Goal: Information Seeking & Learning: Learn about a topic

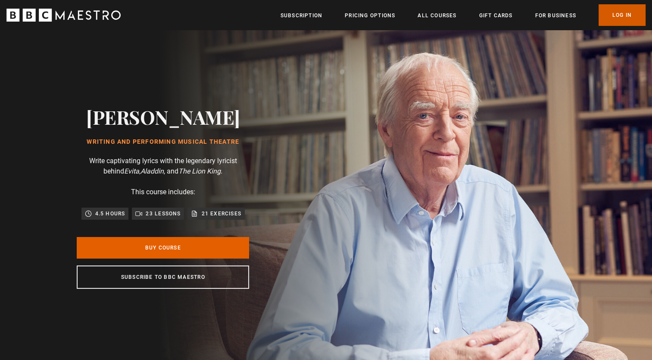
click at [618, 12] on link "Log In" at bounding box center [622, 15] width 47 height 22
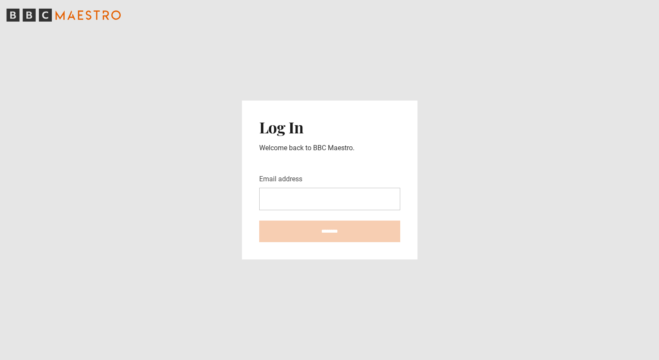
click at [360, 198] on input "Email address" at bounding box center [329, 199] width 141 height 22
type input "**********"
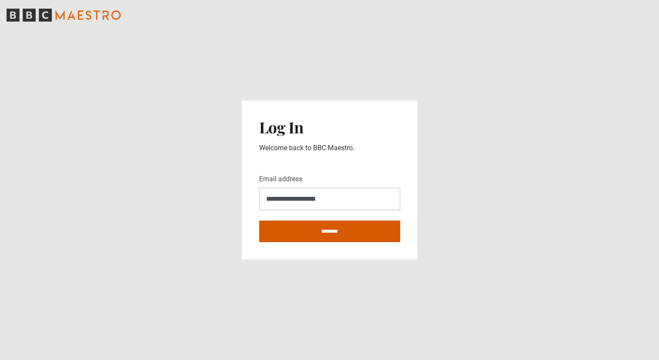
click at [347, 232] on input "********" at bounding box center [329, 231] width 141 height 22
type input "**********"
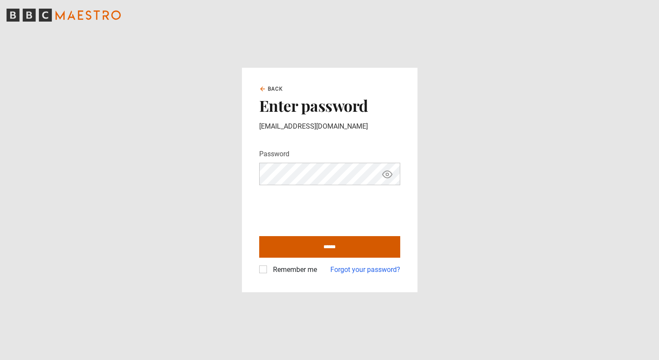
click at [338, 246] on input "******" at bounding box center [329, 247] width 141 height 22
type input "**********"
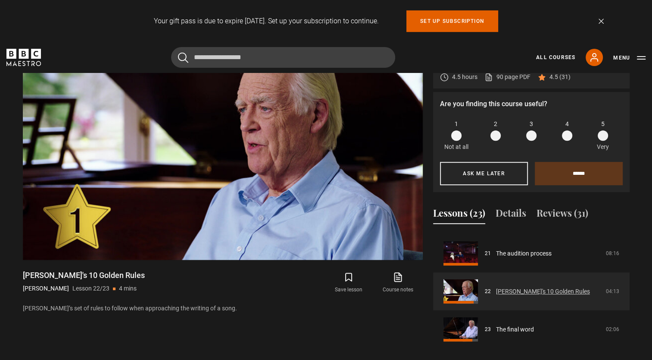
click at [511, 288] on link "Tim's 10 Golden Rules" at bounding box center [543, 291] width 94 height 9
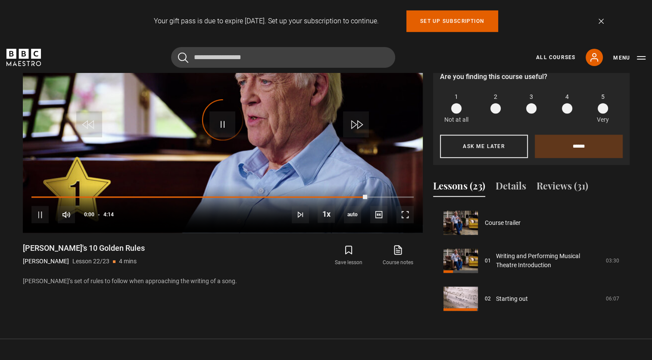
scroll to position [793, 0]
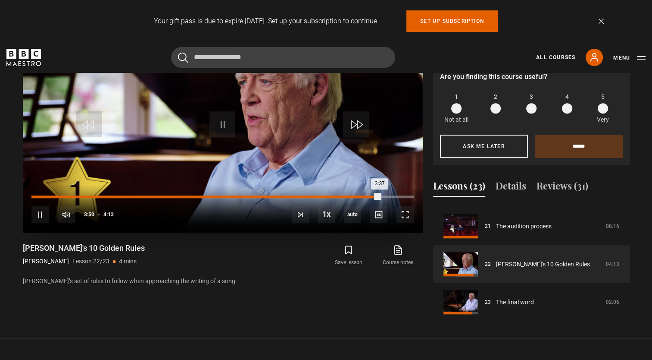
drag, startPoint x: 394, startPoint y: 197, endPoint x: 310, endPoint y: 196, distance: 83.2
click at [310, 196] on div "3:37" at bounding box center [205, 196] width 348 height 3
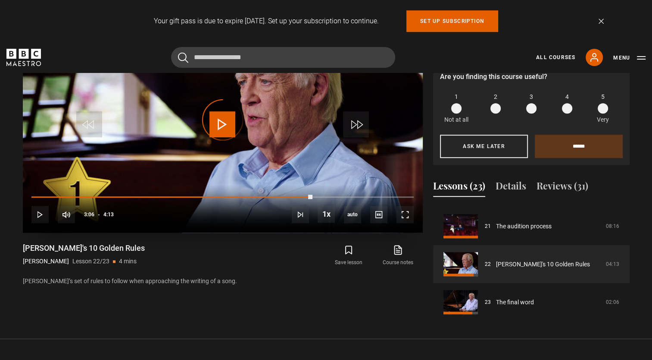
drag, startPoint x: 312, startPoint y: 194, endPoint x: 218, endPoint y: 203, distance: 94.8
click at [218, 203] on div "10s Skip Back 10 seconds Play 10s Skip Forward 10 seconds Loaded : 0.00% 2:14 3…" at bounding box center [223, 209] width 400 height 48
drag, startPoint x: 215, startPoint y: 198, endPoint x: 114, endPoint y: 204, distance: 100.7
click at [114, 204] on div "10s Skip Back 10 seconds Play 10s Skip Forward 10 seconds Loaded : 0.00% 1:48 2…" at bounding box center [223, 209] width 400 height 48
drag, startPoint x: 113, startPoint y: 195, endPoint x: 56, endPoint y: 194, distance: 57.4
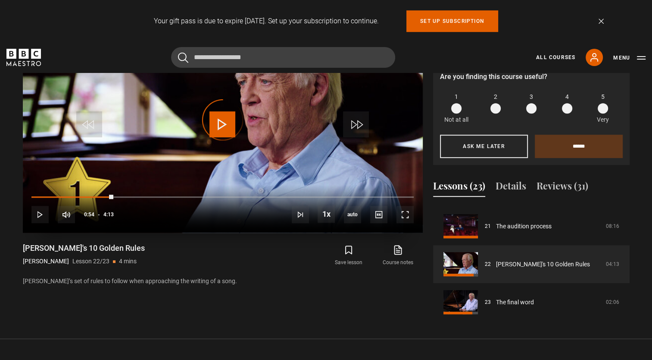
click at [56, 194] on div "10s Skip Back 10 seconds Play 10s Skip Forward 10 seconds Loaded : 0.00% 0:16 0…" at bounding box center [223, 209] width 400 height 48
drag, startPoint x: 55, startPoint y: 195, endPoint x: 37, endPoint y: 195, distance: 18.5
click at [37, 195] on div "Loaded : 11.85% 0:03 0:16" at bounding box center [222, 196] width 382 height 3
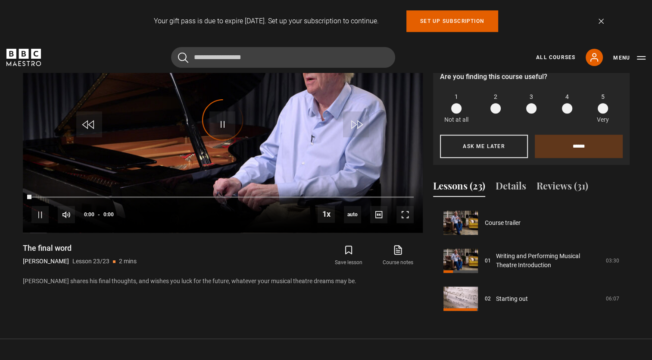
scroll to position [793, 0]
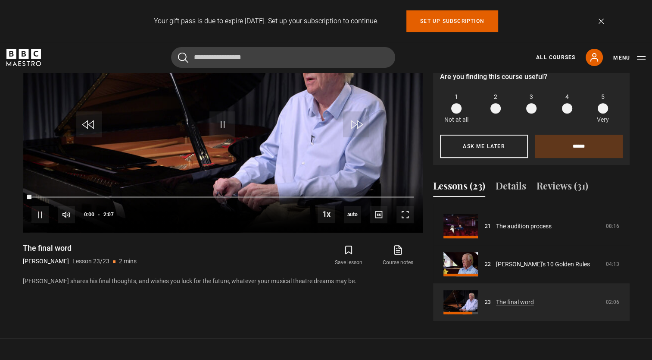
click at [496, 307] on link "The final word" at bounding box center [515, 301] width 38 height 9
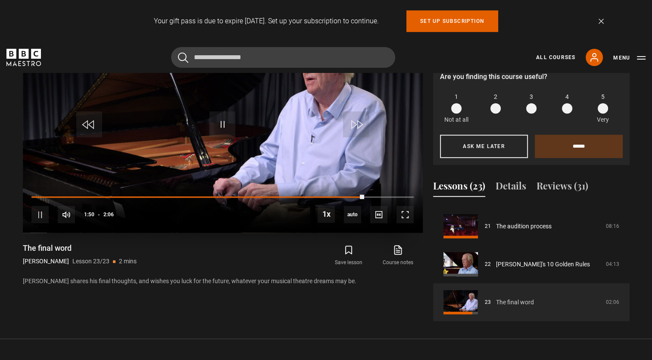
drag, startPoint x: 364, startPoint y: 196, endPoint x: 254, endPoint y: 198, distance: 110.4
click at [254, 198] on div "10s Skip Back 10 seconds Pause 10s Skip Forward 10 seconds Loaded : 0.00% 1:14 …" at bounding box center [223, 209] width 400 height 48
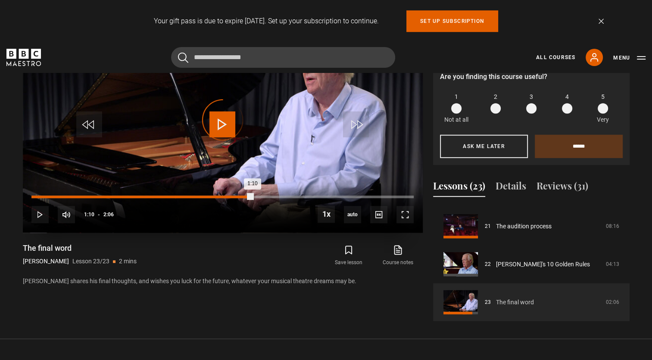
drag, startPoint x: 252, startPoint y: 195, endPoint x: 174, endPoint y: 196, distance: 77.6
click at [174, 196] on div "Loaded : 0.00% 0:47 1:10" at bounding box center [222, 196] width 382 height 3
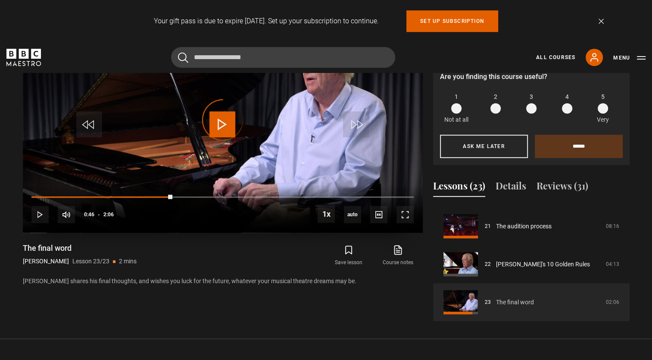
drag, startPoint x: 172, startPoint y: 195, endPoint x: 122, endPoint y: 194, distance: 50.0
click at [122, 194] on div "10s Skip Back 10 seconds Play 10s Skip Forward 10 seconds Loaded : 0.00% 0:45 0…" at bounding box center [223, 209] width 400 height 48
drag, startPoint x: 122, startPoint y: 194, endPoint x: 78, endPoint y: 195, distance: 44.8
click at [78, 195] on div "Loaded : 31.62% 0:15 0:27" at bounding box center [222, 196] width 382 height 3
drag, startPoint x: 78, startPoint y: 195, endPoint x: 42, endPoint y: 194, distance: 35.8
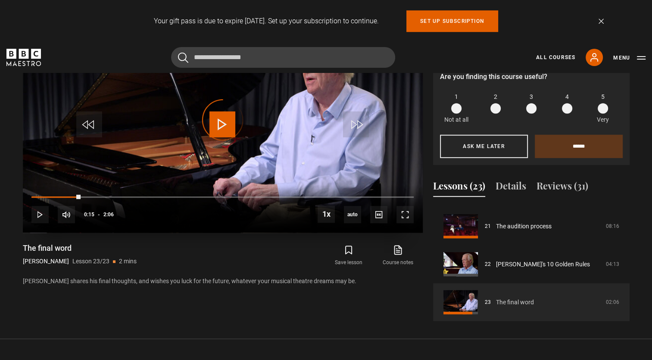
click at [42, 194] on div "10s Skip Back 10 seconds Play 10s Skip Forward 10 seconds Loaded : 0.00% 0:14 0…" at bounding box center [223, 209] width 400 height 48
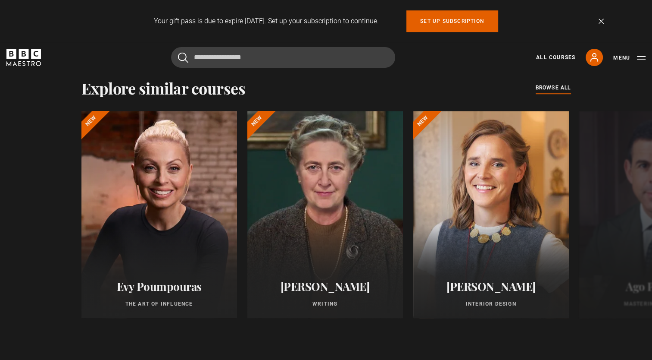
scroll to position [729, 0]
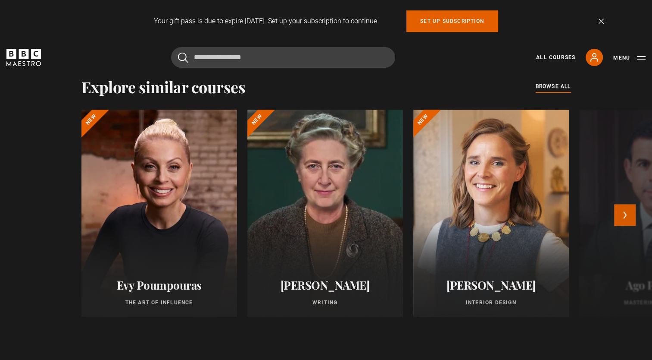
click at [625, 215] on button "Next" at bounding box center [625, 215] width 22 height 22
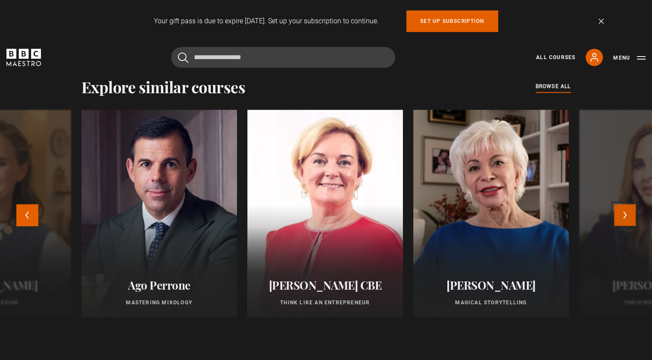
click at [625, 215] on button "Next" at bounding box center [625, 215] width 22 height 22
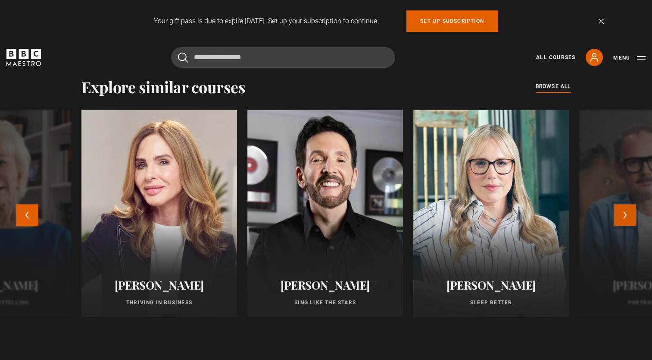
click at [625, 215] on button "Next" at bounding box center [625, 215] width 22 height 22
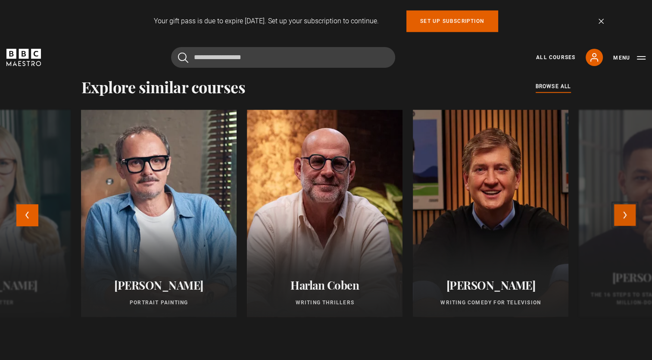
click at [625, 215] on button "Next" at bounding box center [625, 215] width 22 height 22
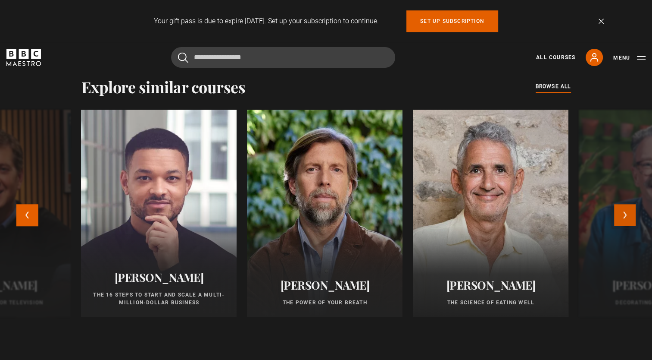
click at [625, 215] on button "Next" at bounding box center [625, 215] width 22 height 22
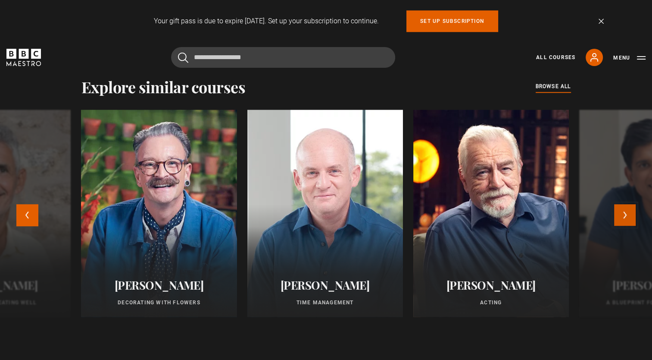
click at [625, 215] on button "Next" at bounding box center [625, 215] width 22 height 22
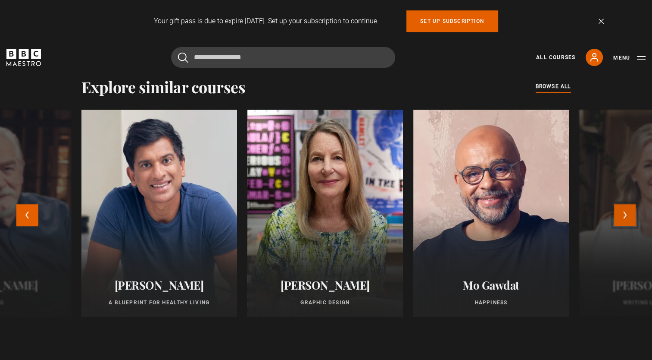
click at [625, 215] on button "Next" at bounding box center [625, 215] width 22 height 22
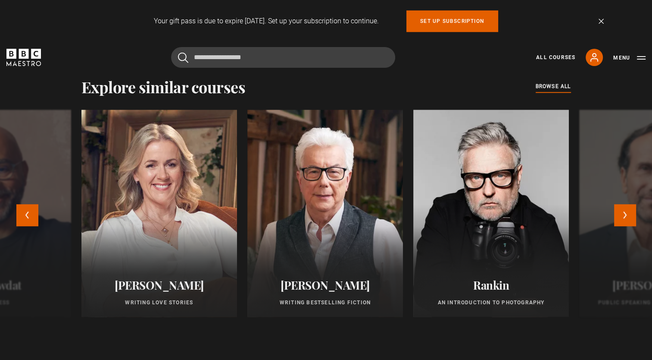
click at [335, 300] on p "Writing Bestselling Fiction" at bounding box center [325, 302] width 135 height 8
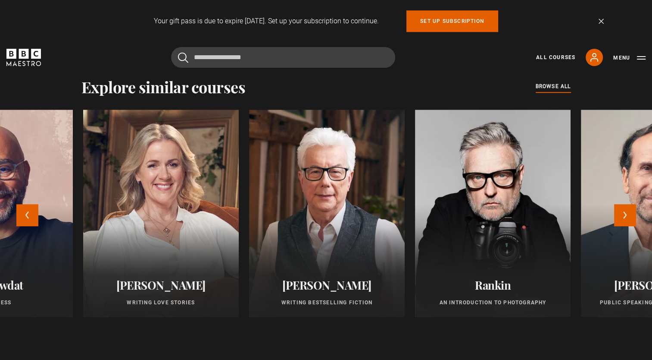
drag, startPoint x: 335, startPoint y: 300, endPoint x: 350, endPoint y: 297, distance: 15.4
click at [350, 297] on div "Ken Follett Writing Bestselling Fiction" at bounding box center [327, 292] width 156 height 49
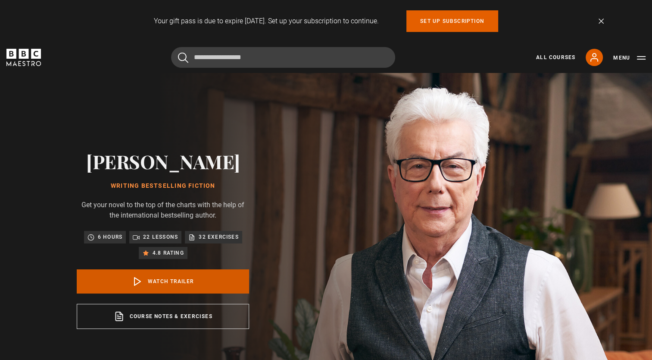
click at [140, 281] on polygon at bounding box center [138, 281] width 6 height 8
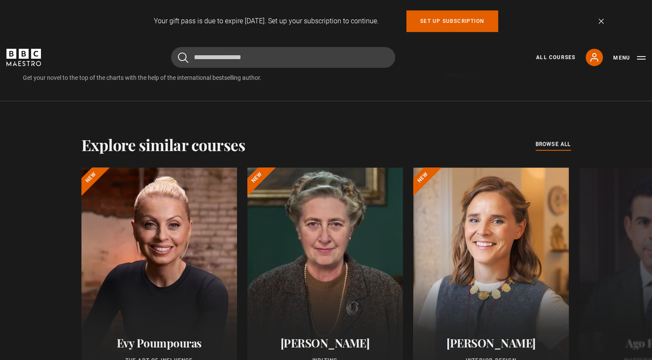
scroll to position [670, 0]
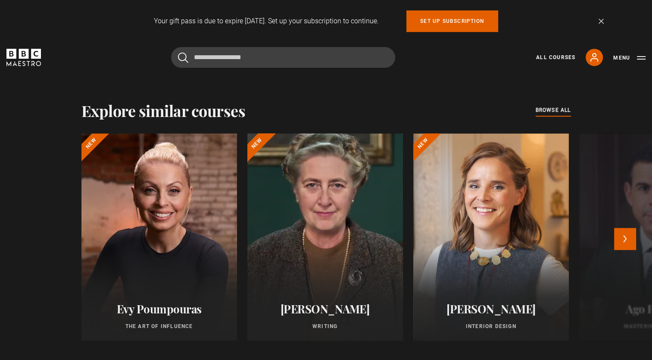
click at [305, 287] on div at bounding box center [325, 237] width 171 height 228
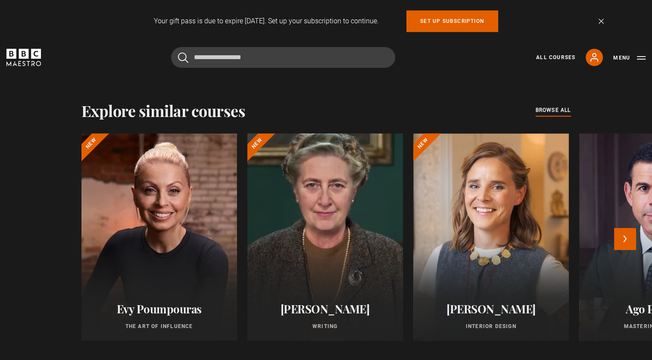
click at [305, 287] on div at bounding box center [325, 237] width 171 height 228
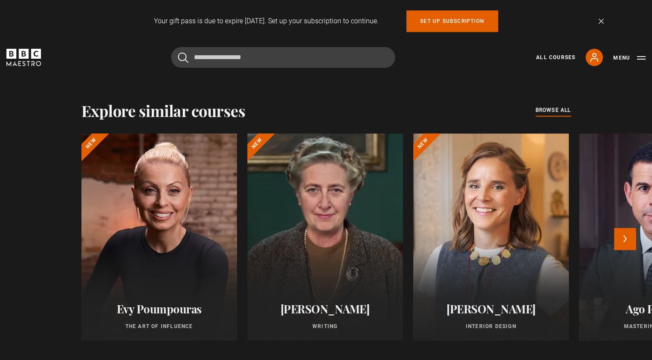
click at [314, 309] on h2 "Agatha Christie" at bounding box center [325, 308] width 135 height 13
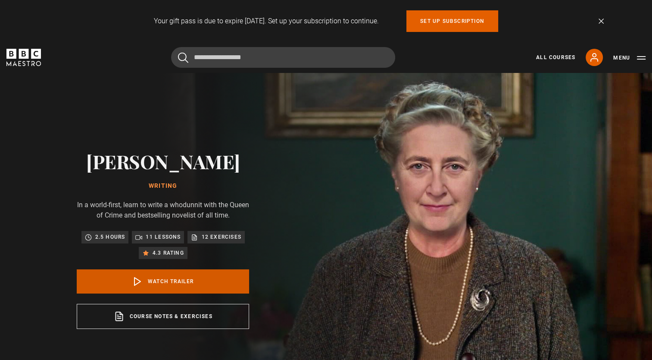
click at [173, 279] on link "Watch Trailer" at bounding box center [163, 281] width 172 height 24
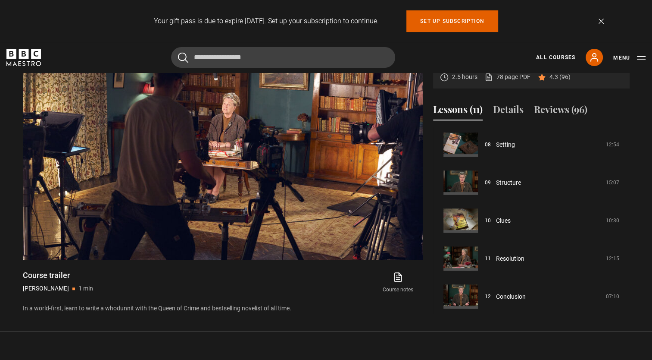
scroll to position [307, 0]
